Goal: Information Seeking & Learning: Understand process/instructions

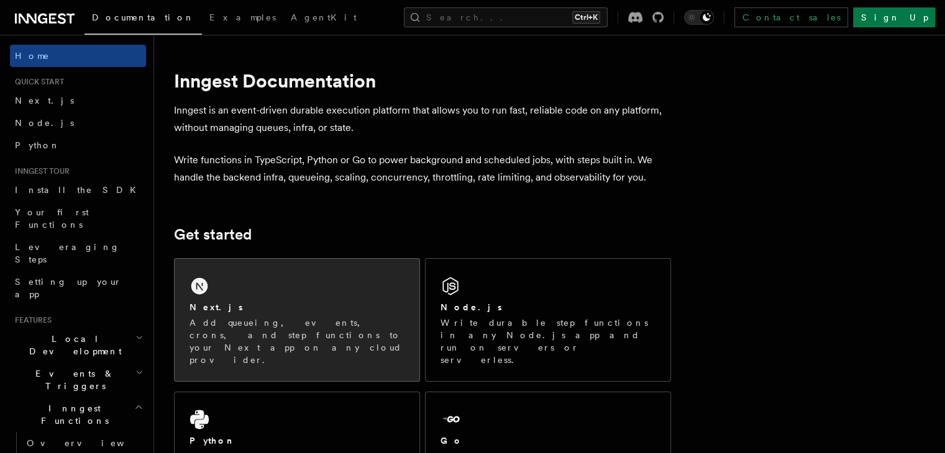
click at [311, 302] on div "Next.js" at bounding box center [296, 307] width 215 height 13
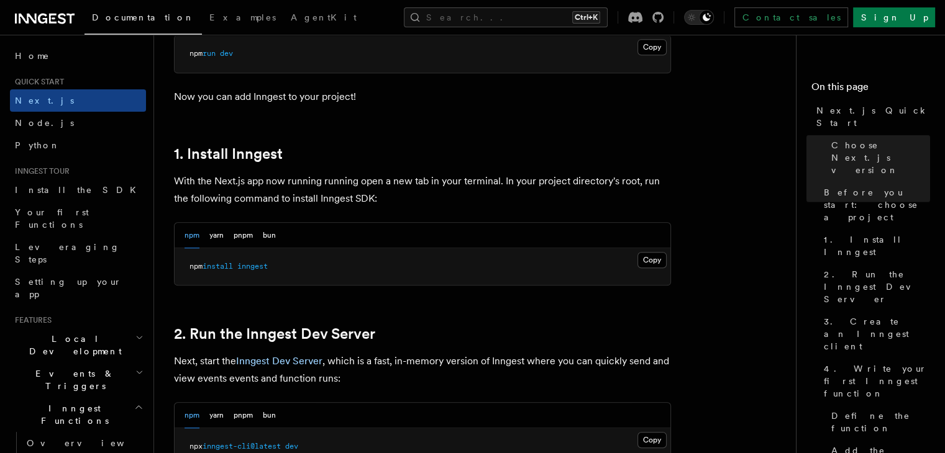
scroll to position [624, 0]
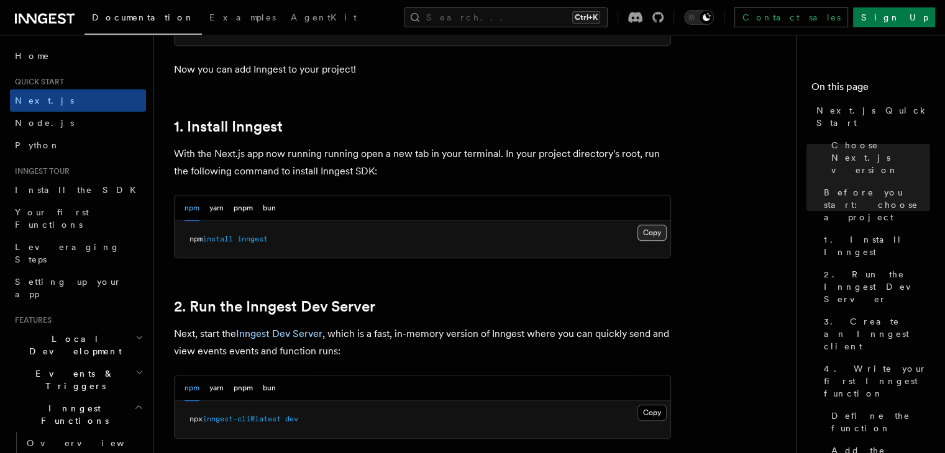
click at [655, 229] on button "Copy Copied" at bounding box center [651, 233] width 29 height 16
click at [650, 231] on button "Copy Copied" at bounding box center [651, 233] width 29 height 16
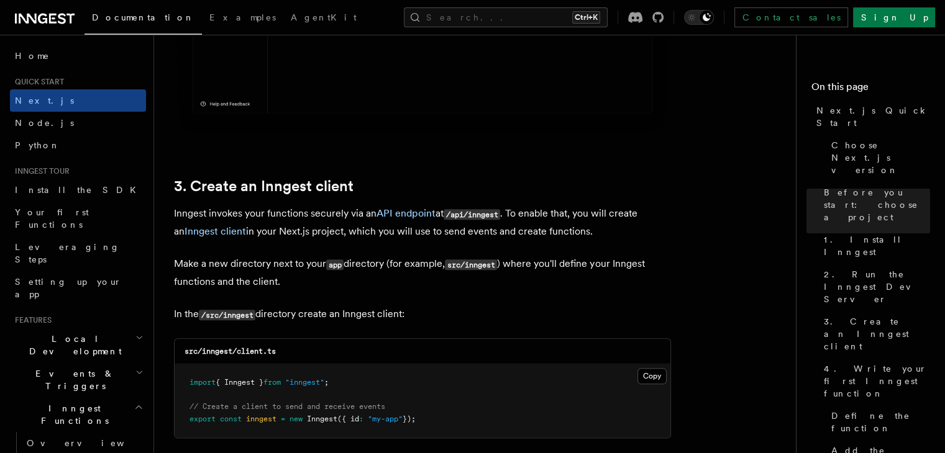
scroll to position [1343, 0]
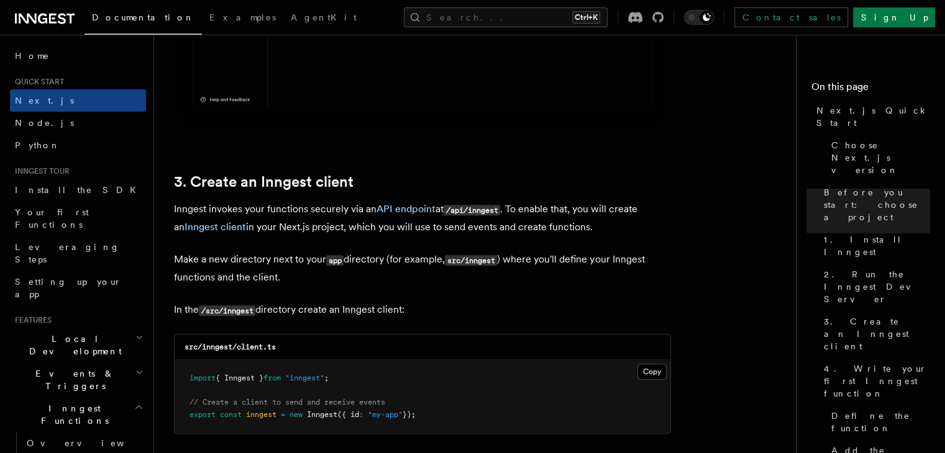
click at [222, 348] on code "src/inngest/client.ts" at bounding box center [229, 347] width 91 height 9
copy code "inngest"
click at [256, 348] on code "src/inngest/client.ts" at bounding box center [229, 347] width 91 height 9
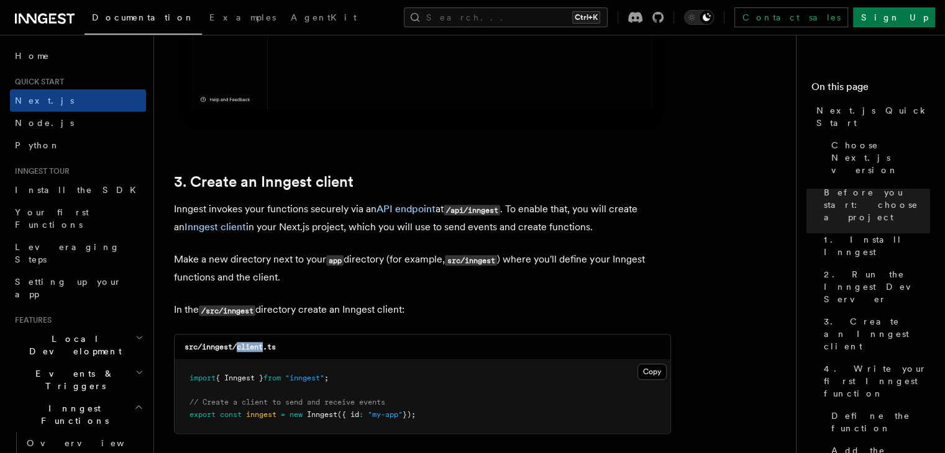
copy code "client"
click at [419, 308] on p "In the /src/inngest directory create an Inngest client:" at bounding box center [422, 310] width 497 height 18
click at [643, 372] on button "Copy Copied" at bounding box center [651, 372] width 29 height 16
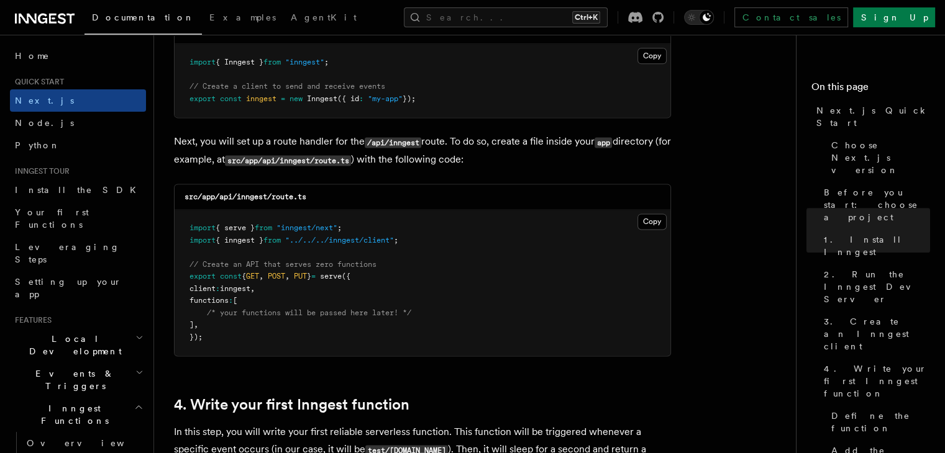
scroll to position [1661, 0]
click at [245, 194] on code "src/app/api/inngest/route.ts" at bounding box center [245, 195] width 122 height 9
copy code "inngest"
click at [287, 196] on code "src/app/api/inngest/route.ts" at bounding box center [245, 195] width 122 height 9
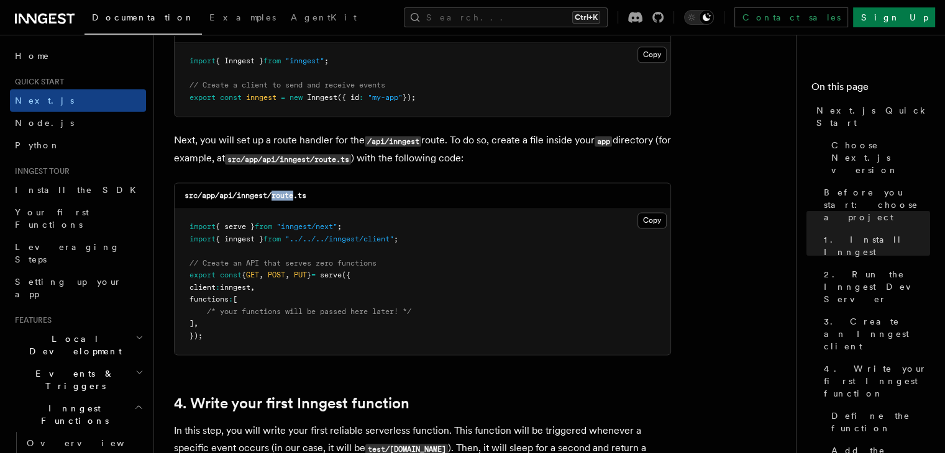
click at [287, 196] on code "src/app/api/inngest/route.ts" at bounding box center [245, 195] width 122 height 9
copy code "route"
click at [371, 211] on pre "import { serve } from "inngest/next" ; import { inngest } from "../../../innges…" at bounding box center [423, 282] width 496 height 146
click at [642, 219] on button "Copy Copied" at bounding box center [651, 220] width 29 height 16
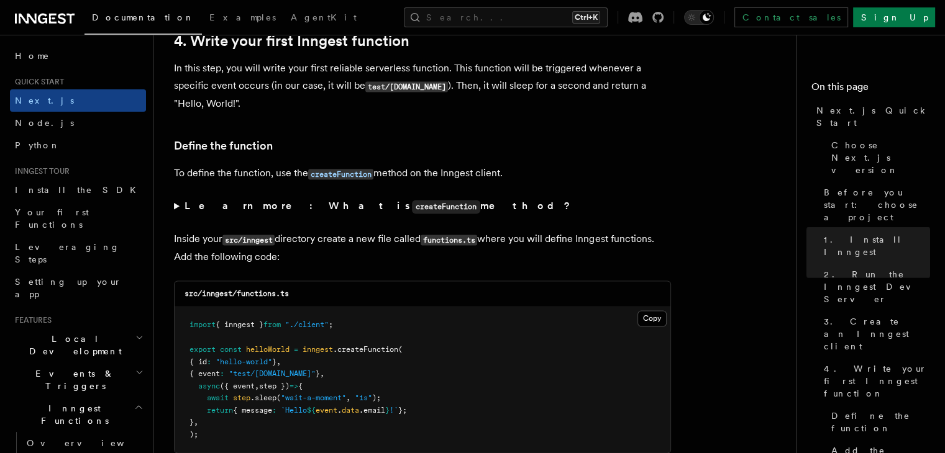
scroll to position [2024, 0]
click at [253, 297] on code "src/inngest/functions.ts" at bounding box center [236, 293] width 104 height 9
copy code "functions"
drag, startPoint x: 340, startPoint y: 330, endPoint x: 188, endPoint y: 330, distance: 152.8
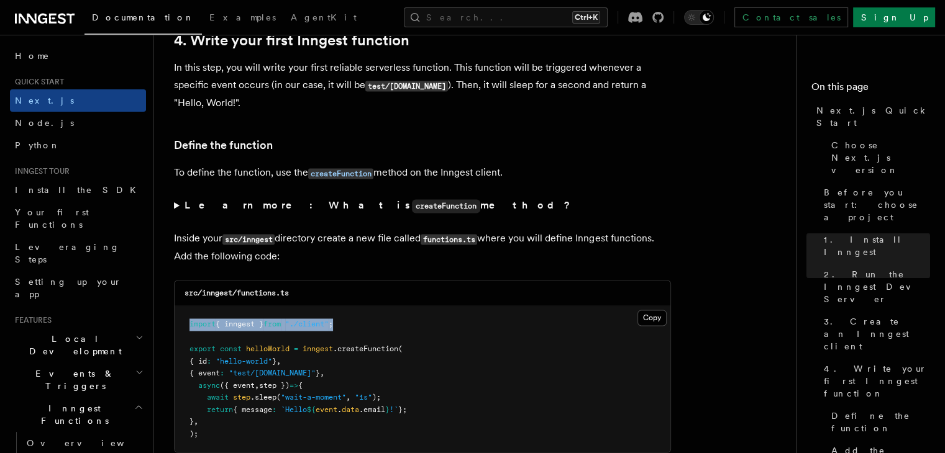
click at [188, 330] on pre "import { inngest } from "./client" ; export const helloWorld = inngest .createF…" at bounding box center [423, 379] width 496 height 146
copy span "import { inngest } from "./client" ;"
click at [403, 23] on div "Search... Ctrl+K Contact sales Sign Up" at bounding box center [664, 17] width 541 height 20
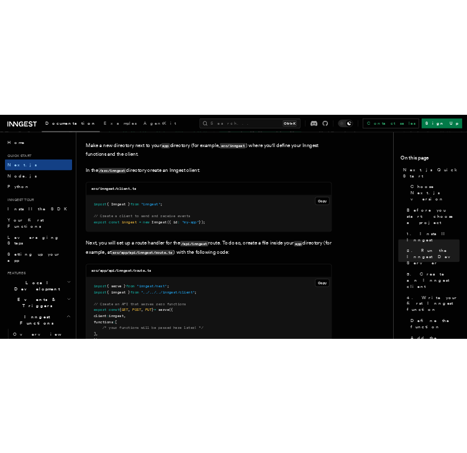
scroll to position [1119, 0]
